Goal: Find specific page/section

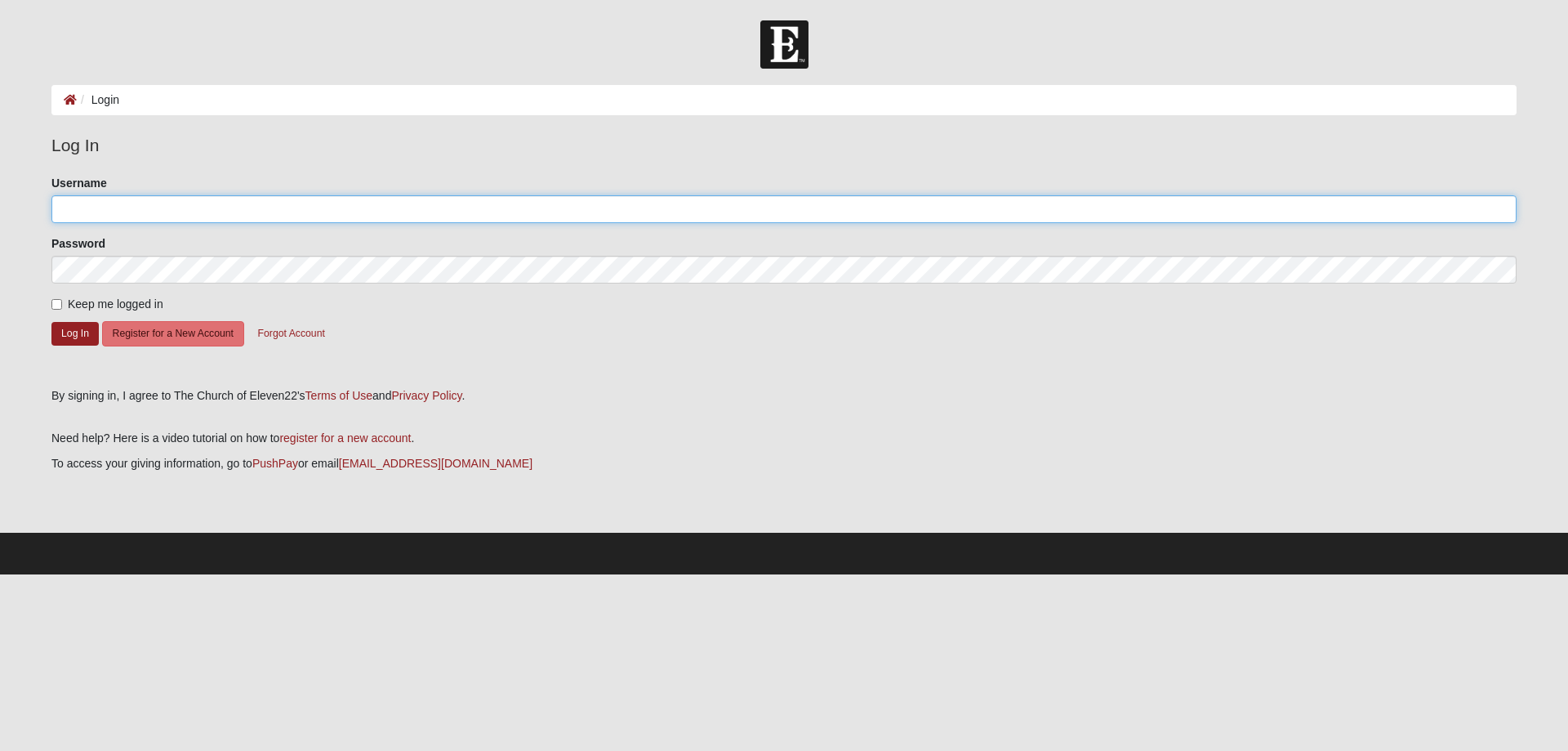
click at [112, 206] on input "Username" at bounding box center [784, 209] width 1464 height 28
type input "karey99"
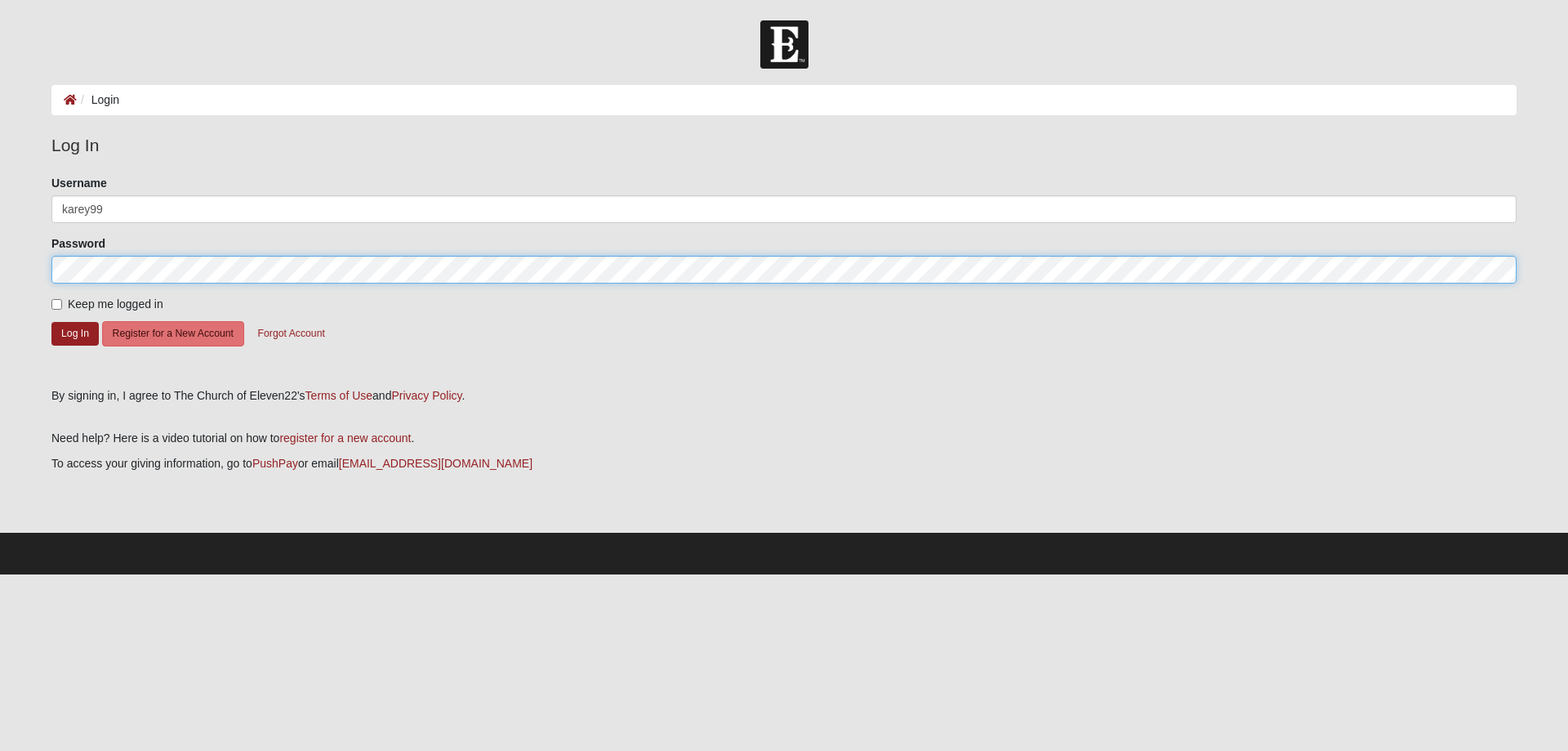
click at [52, 321] on button "Log In" at bounding box center [75, 333] width 47 height 24
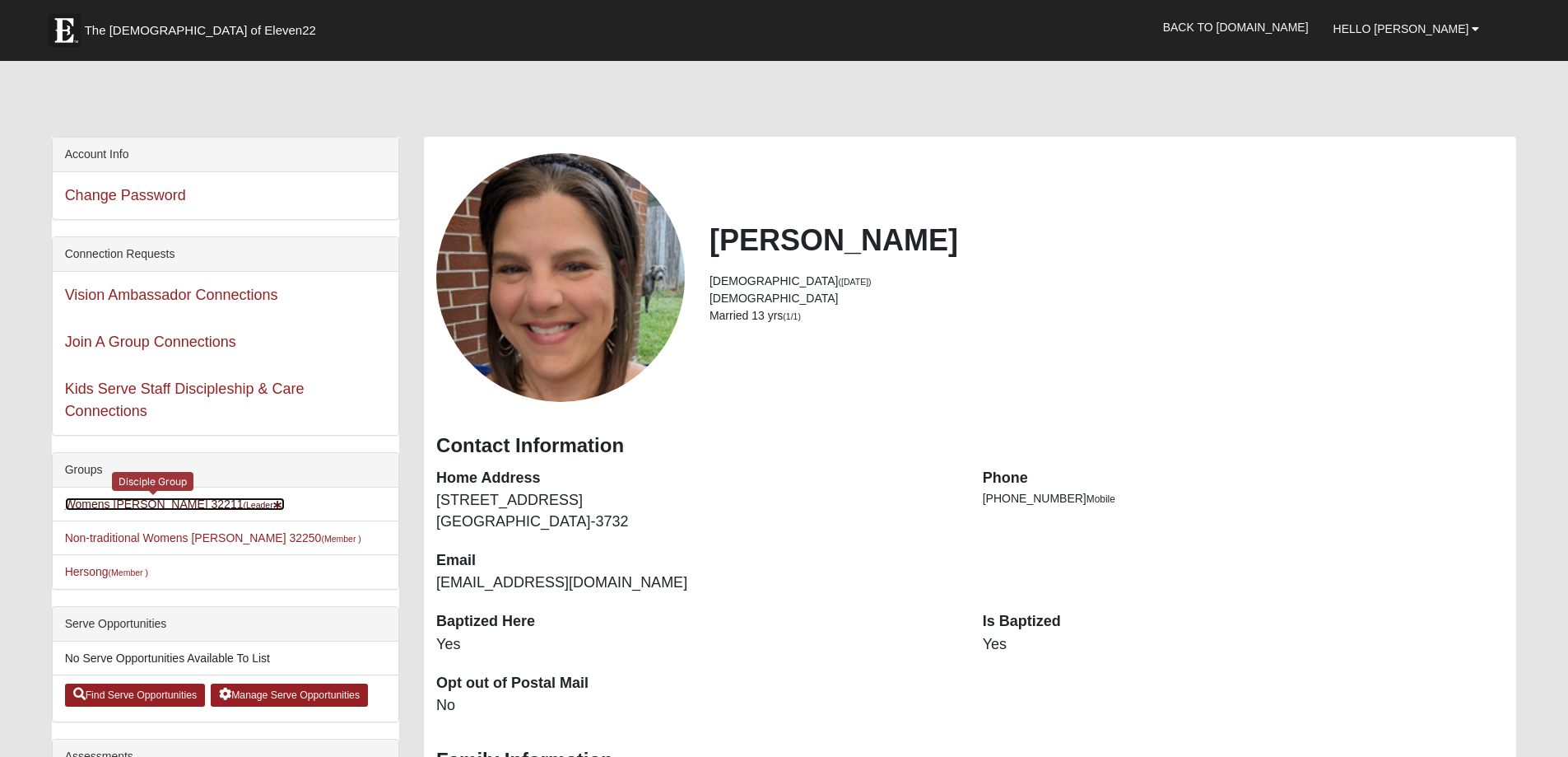
click at [150, 500] on link "Womens Gooden 32211 (Leader )" at bounding box center [175, 504] width 220 height 14
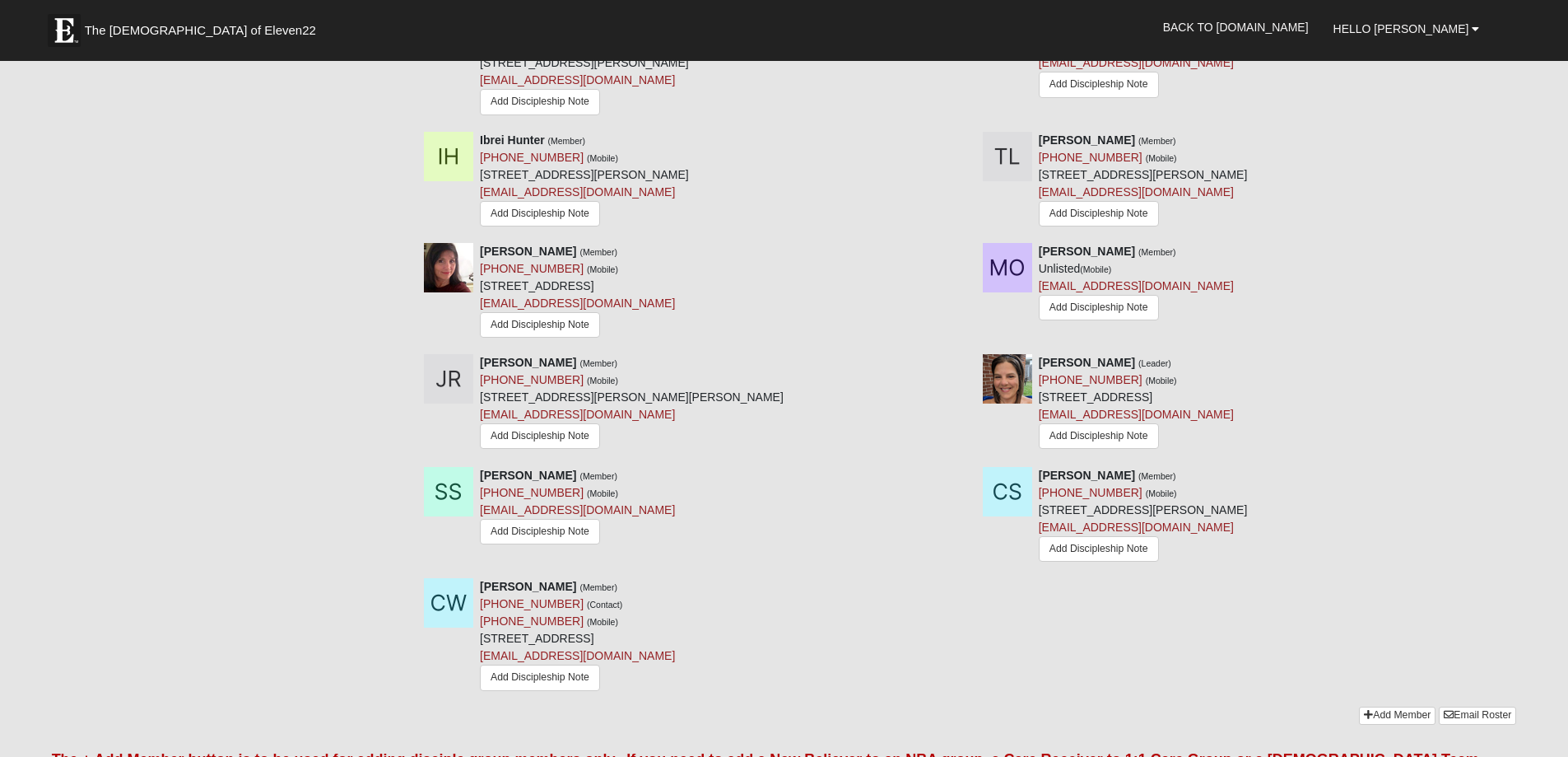
scroll to position [1235, 0]
